Goal: Information Seeking & Learning: Learn about a topic

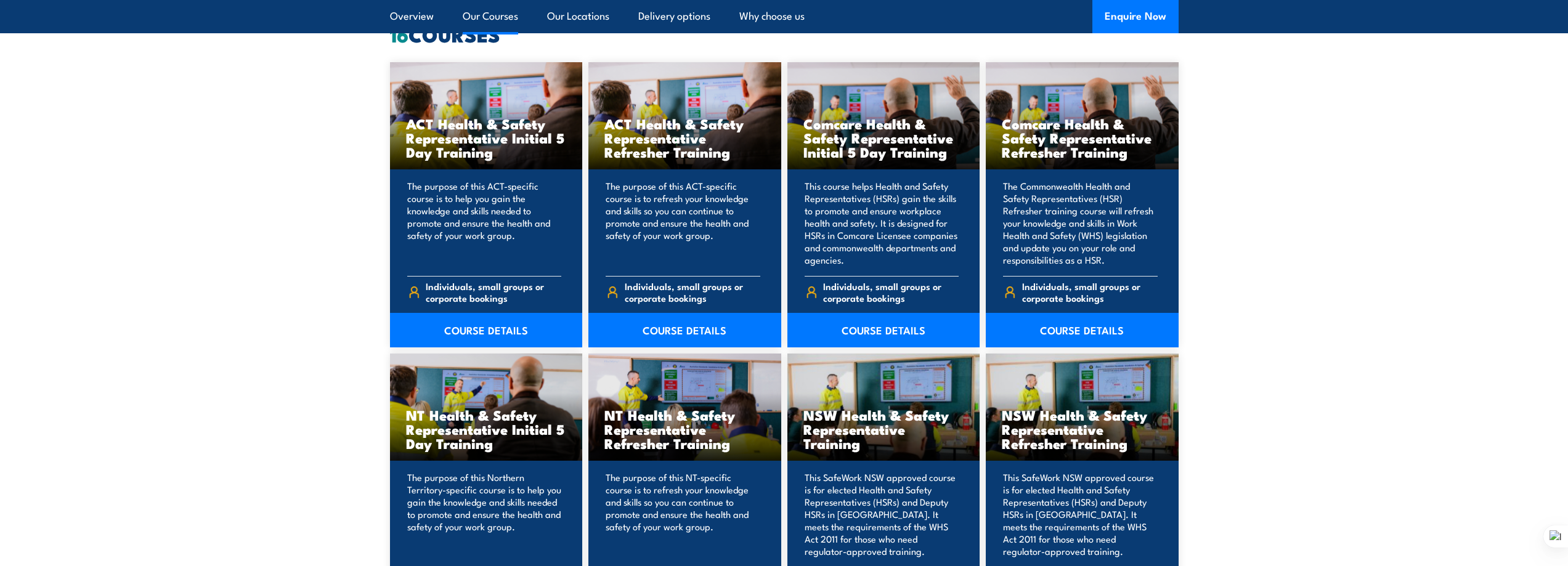
scroll to position [1232, 0]
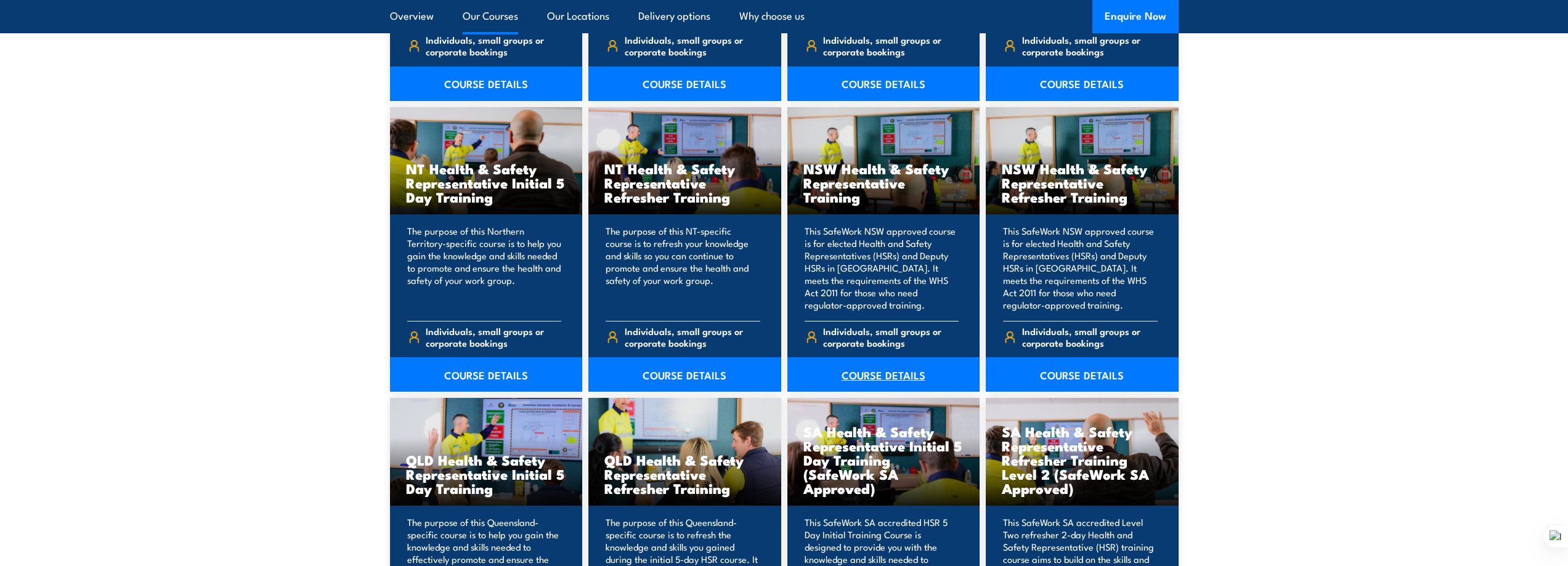
click at [877, 372] on link "COURSE DETAILS" at bounding box center [883, 375] width 193 height 35
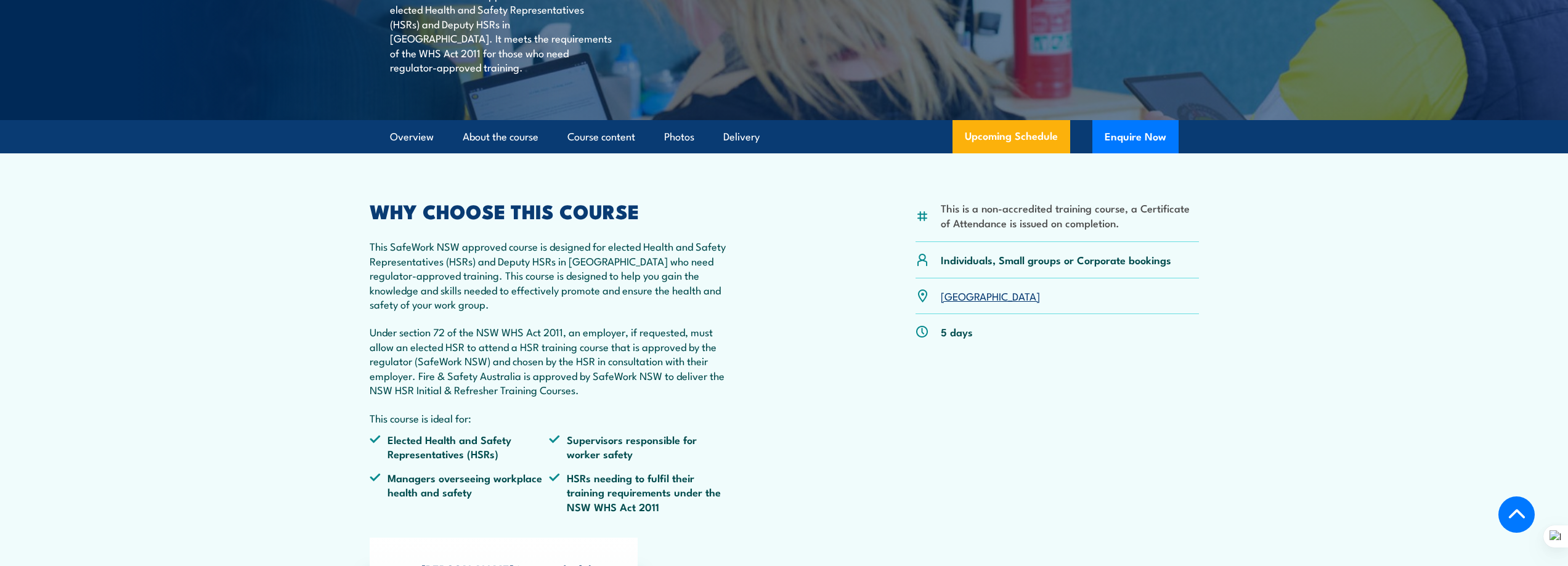
scroll to position [246, 0]
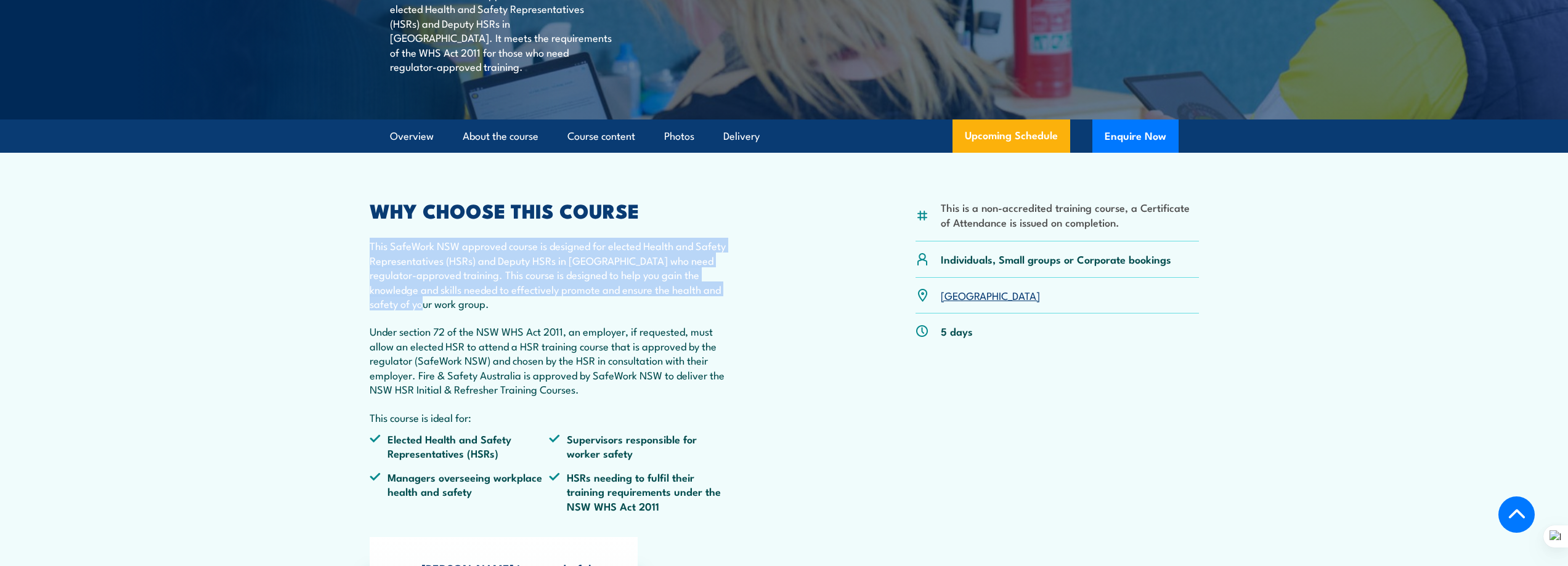
drag, startPoint x: 368, startPoint y: 260, endPoint x: 432, endPoint y: 320, distance: 87.7
click at [432, 320] on article "This is a non-accredited training course, a Certificate of Attendance is issued…" at bounding box center [784, 438] width 862 height 570
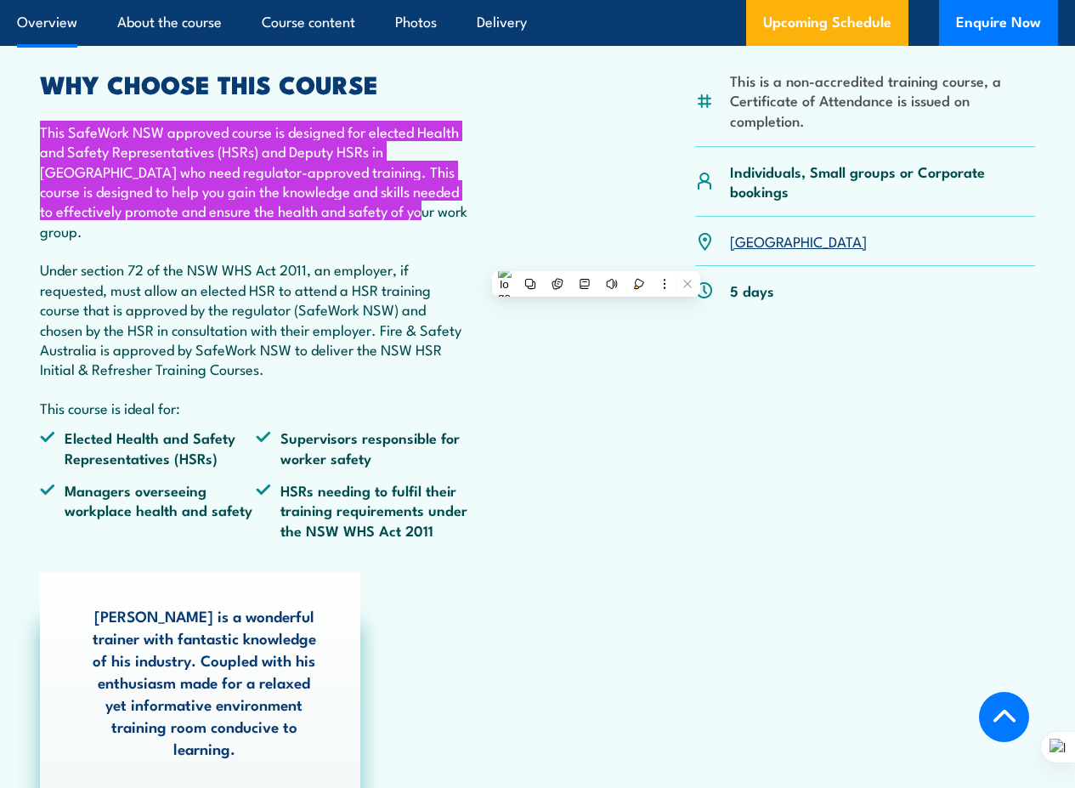
scroll to position [680, 0]
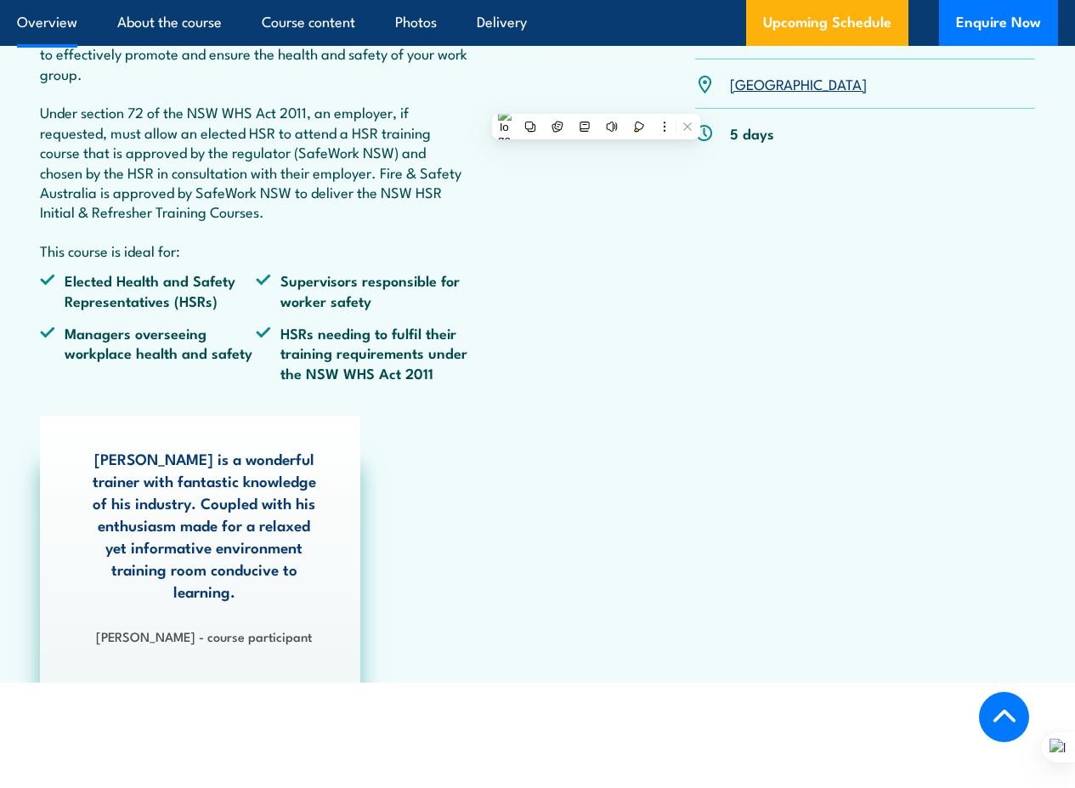
click at [439, 468] on div "Phil is a wonderful trainer with fantastic knowledge of his industry. Coupled w…" at bounding box center [537, 549] width 1013 height 267
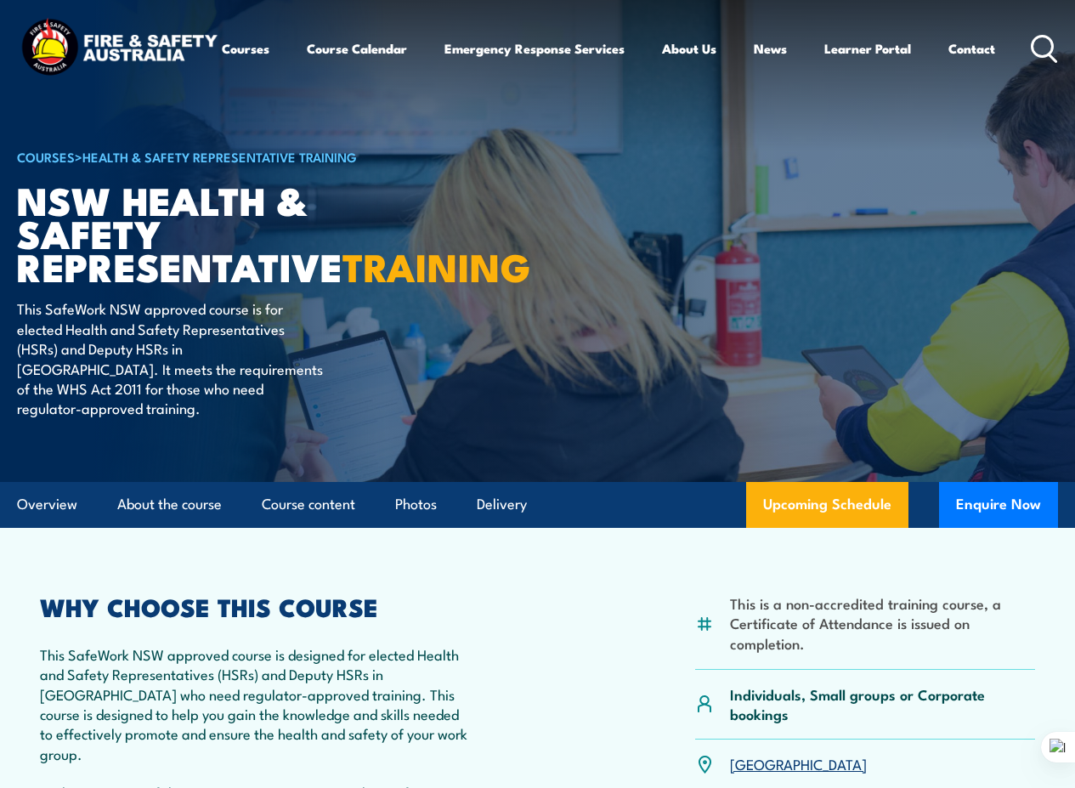
scroll to position [340, 0]
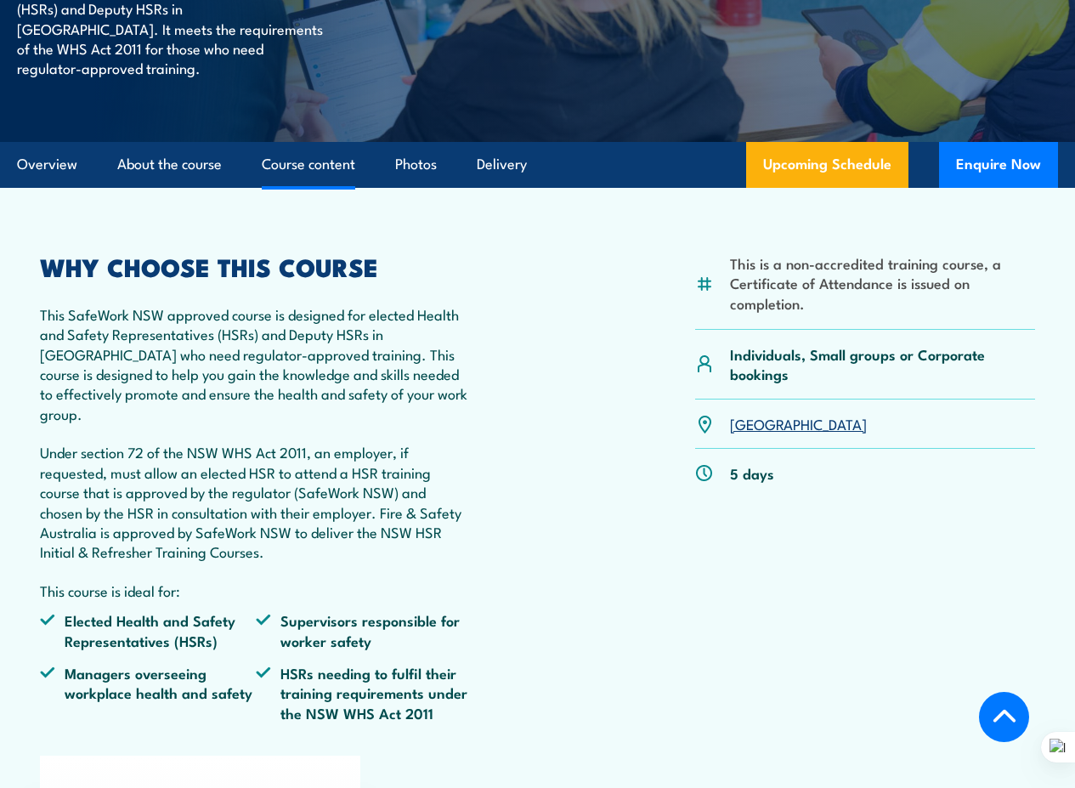
click at [308, 187] on link "Course content" at bounding box center [309, 164] width 94 height 45
